Goal: Browse casually

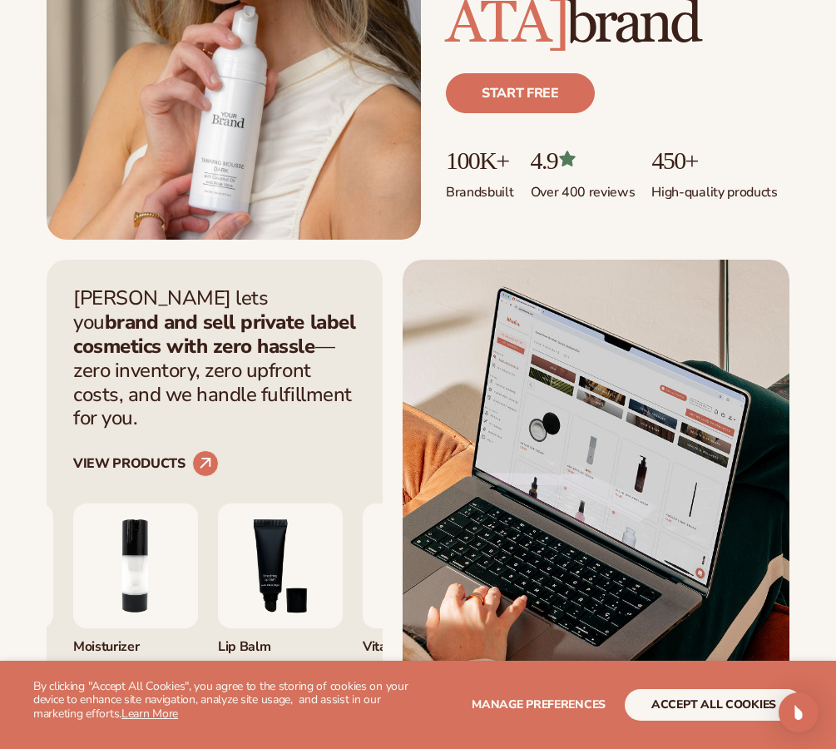
scroll to position [582, 0]
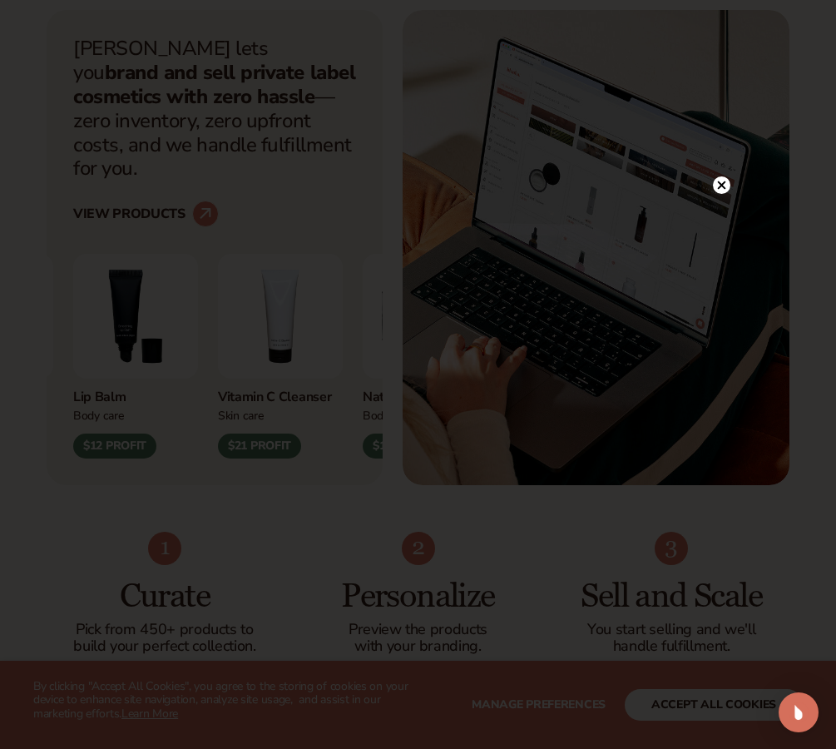
click at [726, 185] on circle at bounding box center [721, 184] width 17 height 17
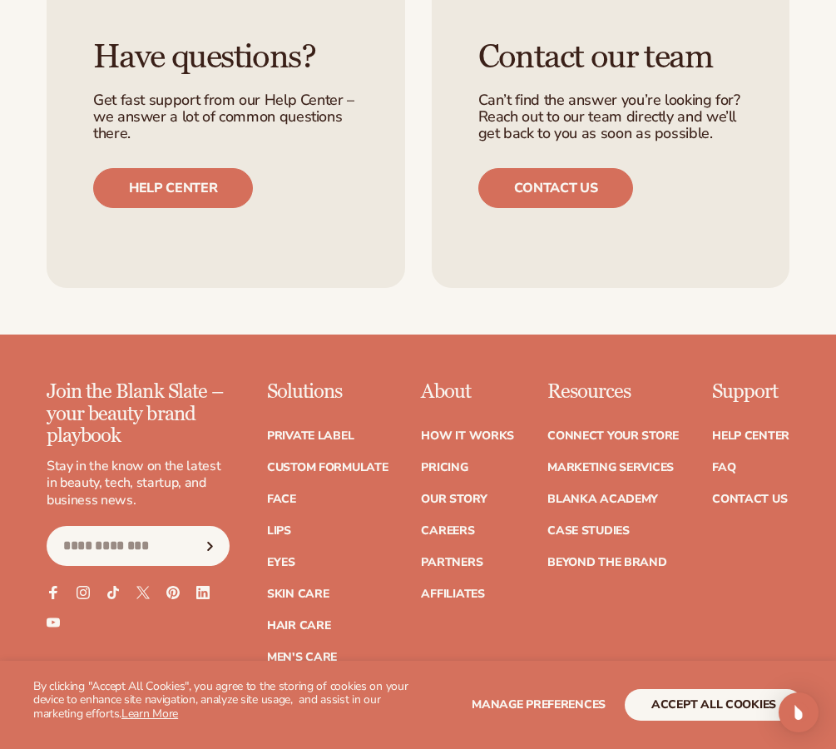
scroll to position [6385, 0]
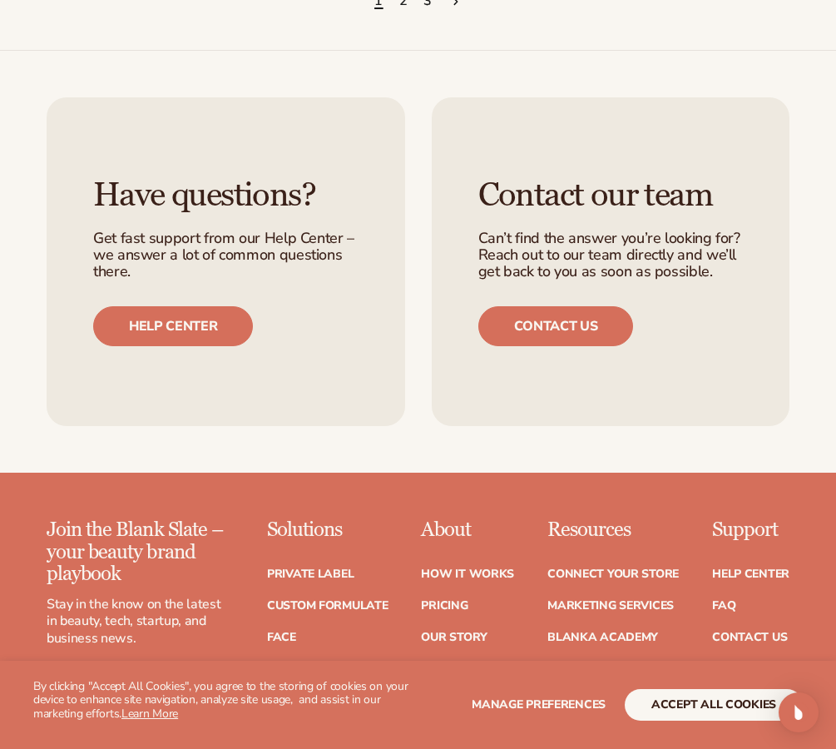
scroll to position [1981, 0]
